Goal: Transaction & Acquisition: Purchase product/service

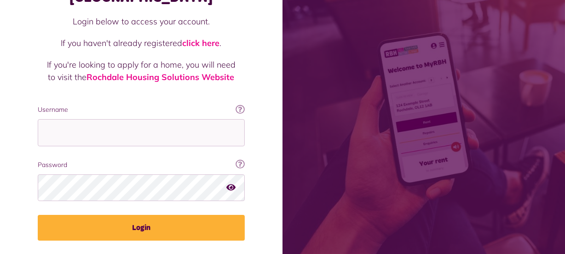
scroll to position [99, 0]
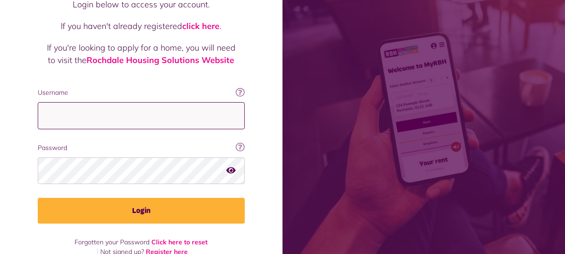
click at [64, 102] on input "Username" at bounding box center [141, 115] width 207 height 27
type input "**********"
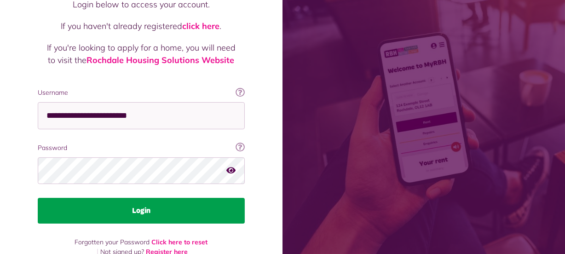
click at [131, 198] on button "Login" at bounding box center [141, 211] width 207 height 26
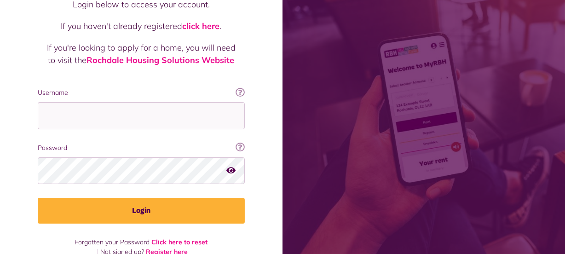
scroll to position [99, 0]
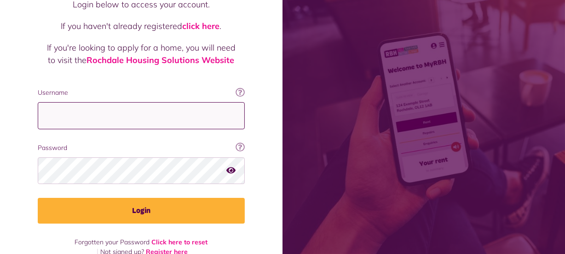
click at [71, 102] on input "Username" at bounding box center [141, 115] width 207 height 27
type input "**********"
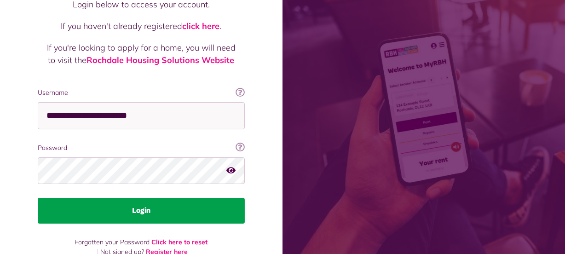
click at [128, 198] on button "Login" at bounding box center [141, 211] width 207 height 26
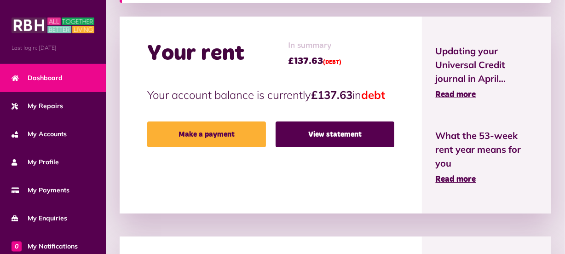
scroll to position [215, 0]
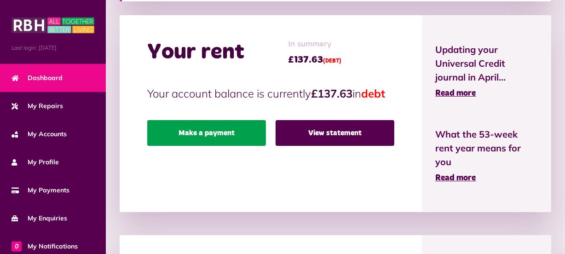
click at [210, 146] on link "Make a payment" at bounding box center [206, 133] width 119 height 26
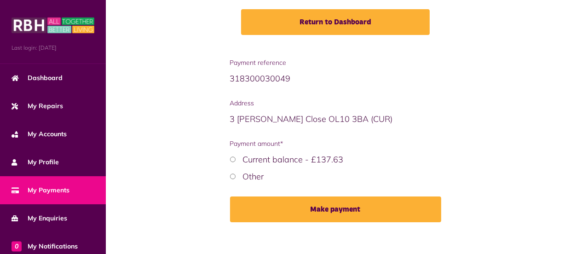
scroll to position [152, 0]
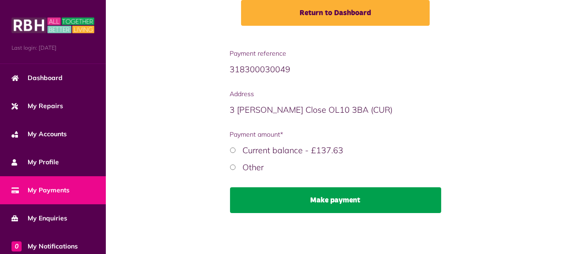
click at [303, 198] on button "Make payment" at bounding box center [335, 200] width 211 height 26
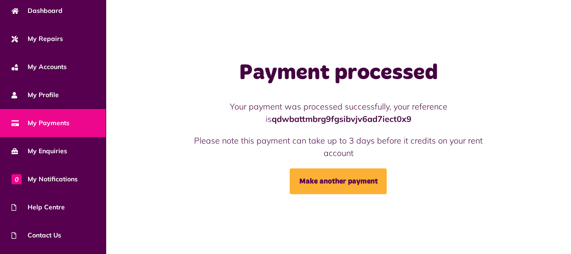
scroll to position [118, 0]
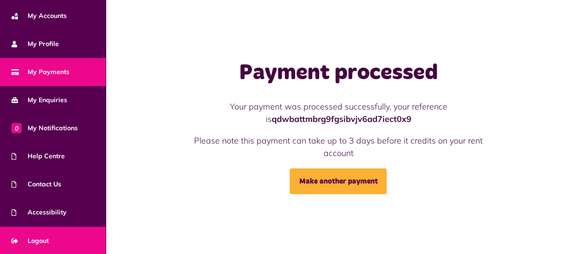
click at [41, 243] on span "Logout" at bounding box center [29, 241] width 37 height 10
